Goal: Transaction & Acquisition: Purchase product/service

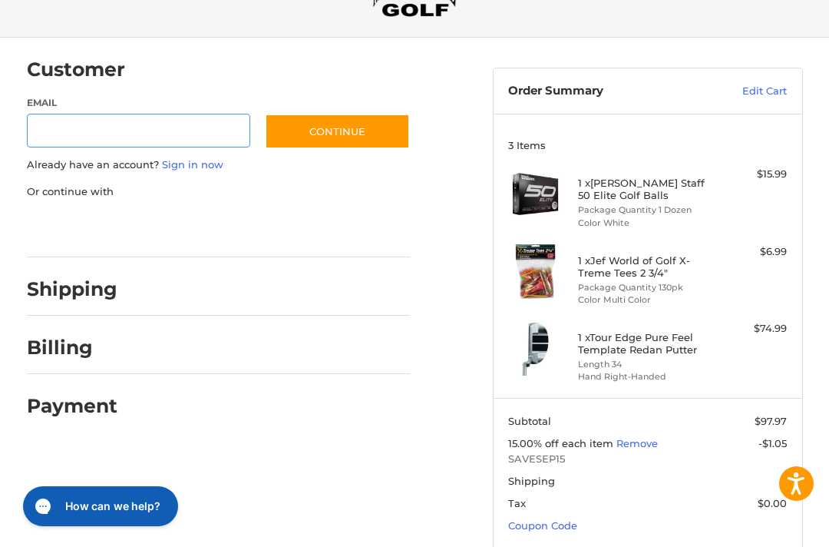
scroll to position [124, 0]
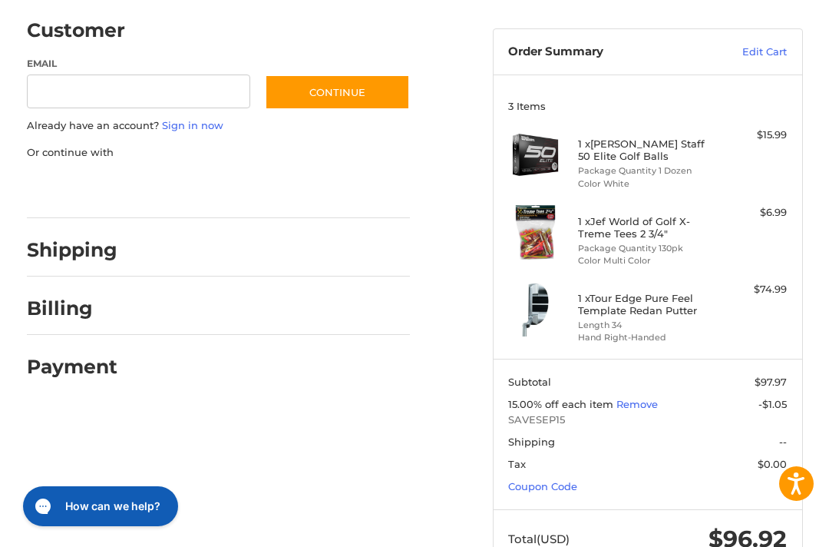
click at [547, 483] on link "Coupon Code" at bounding box center [542, 486] width 69 height 12
click at [539, 484] on link "Coupon Code" at bounding box center [542, 486] width 69 height 12
click at [548, 480] on link "Coupon Code" at bounding box center [542, 486] width 69 height 12
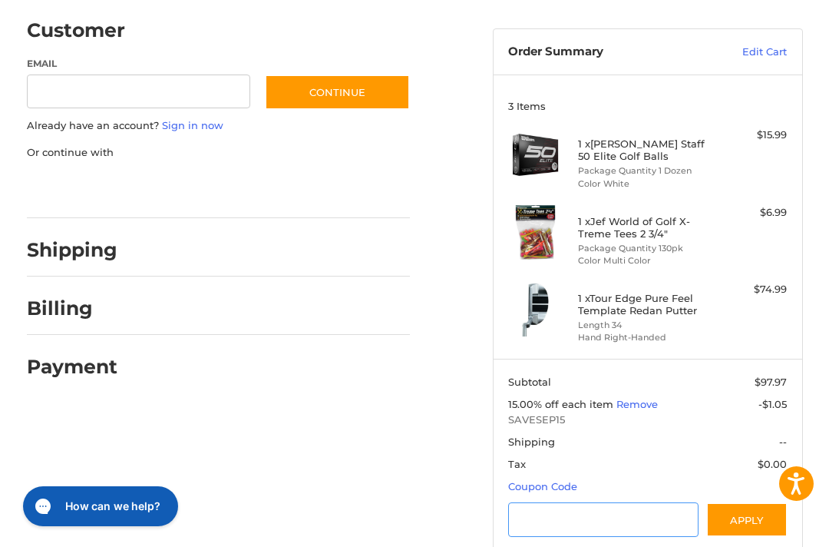
click at [539, 513] on input "Gift Certificate or Coupon Code" at bounding box center [603, 519] width 190 height 35
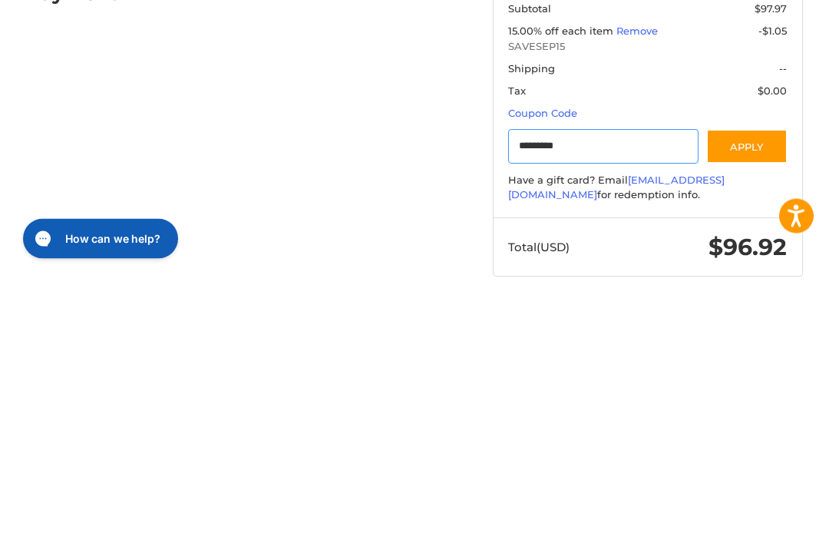
type input "*********"
click at [760, 397] on button "Apply" at bounding box center [746, 414] width 81 height 35
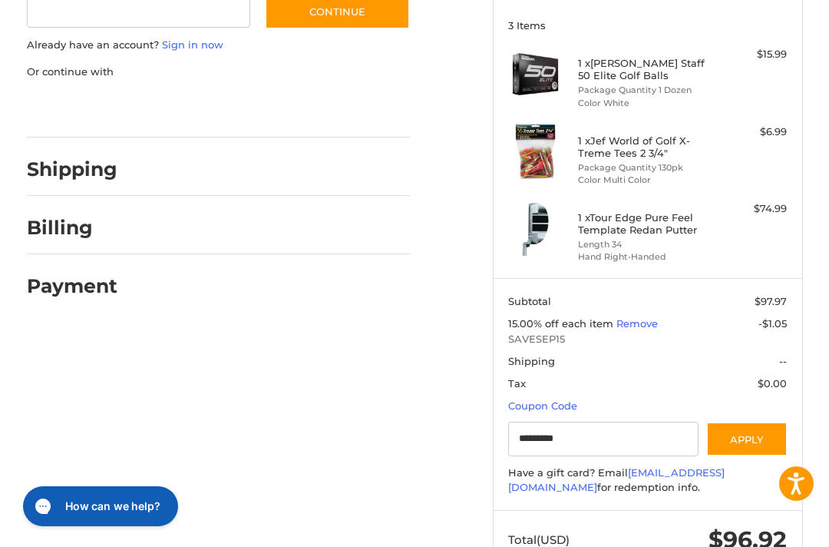
click at [756, 432] on button "Apply" at bounding box center [746, 439] width 81 height 35
